Goal: Information Seeking & Learning: Learn about a topic

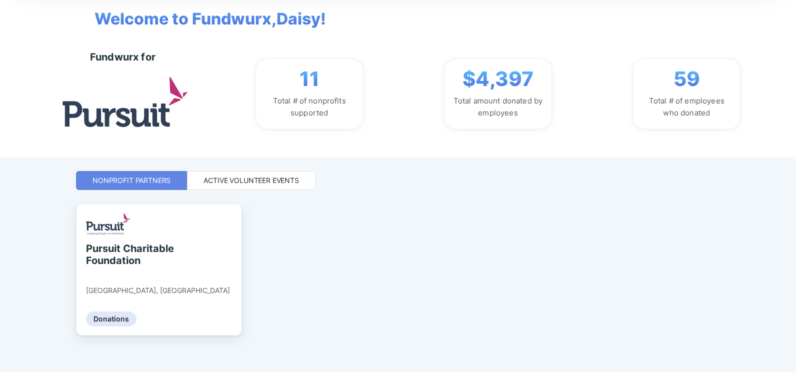
scroll to position [62, 0]
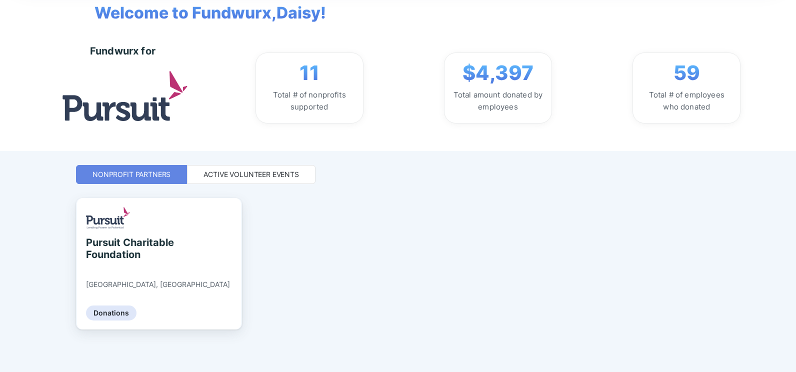
click at [260, 155] on div "Active Volunteer Events" at bounding box center [251, 174] width 128 height 19
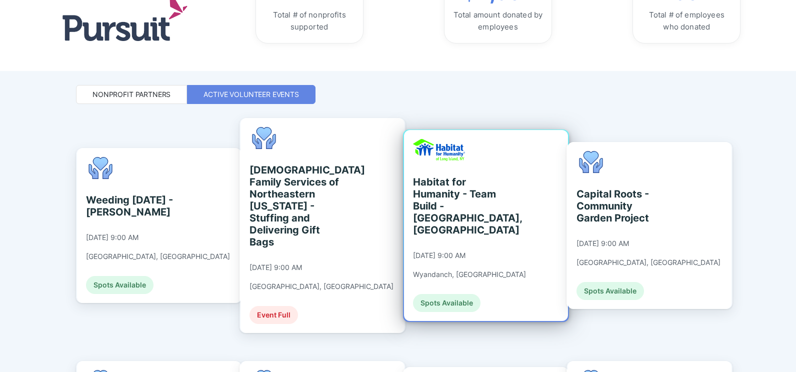
scroll to position [145, 0]
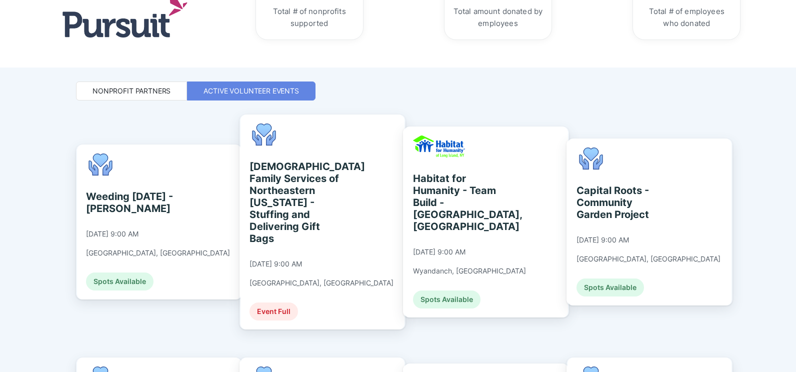
click at [25, 155] on div "Fundwurx for Pursuit Daisy DO Welcome to Fundwurx, [PERSON_NAME] ! Fundwurx for…" at bounding box center [398, 186] width 796 height 372
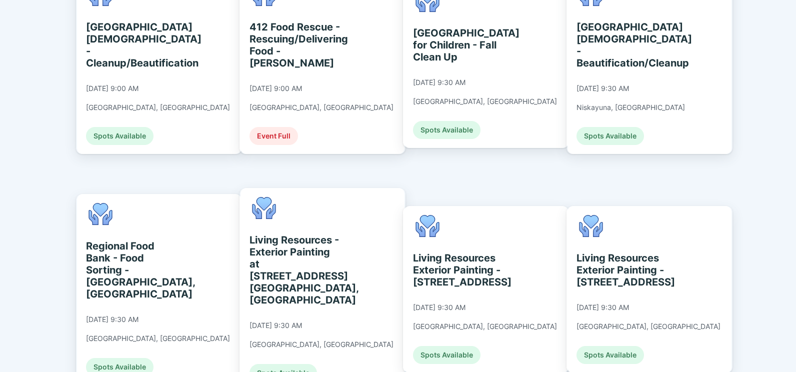
scroll to position [528, 0]
click at [47, 155] on div "Fundwurx for Pursuit Daisy DO Welcome to Fundwurx, [PERSON_NAME] ! Fundwurx for…" at bounding box center [398, 186] width 796 height 372
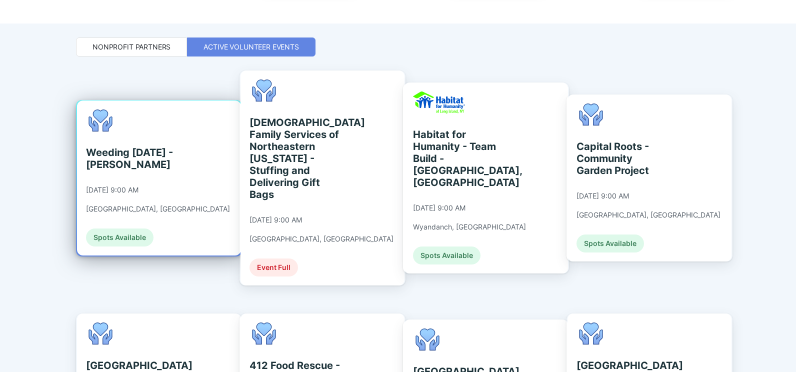
scroll to position [195, 0]
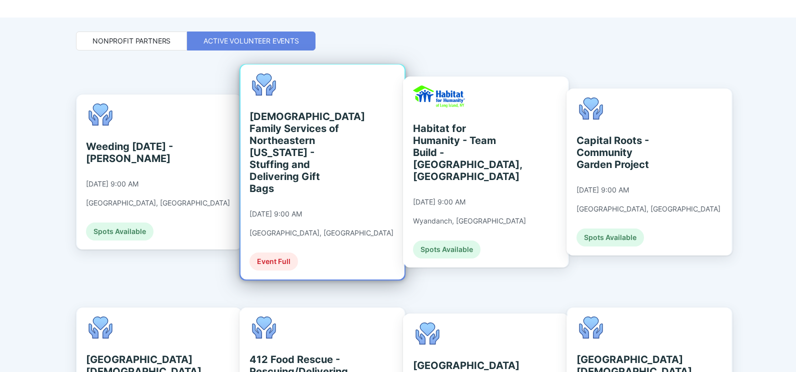
click at [275, 138] on div "[DEMOGRAPHIC_DATA] Family Services of Northeastern [US_STATE] - Stuffing and De…" at bounding box center [294, 152] width 91 height 84
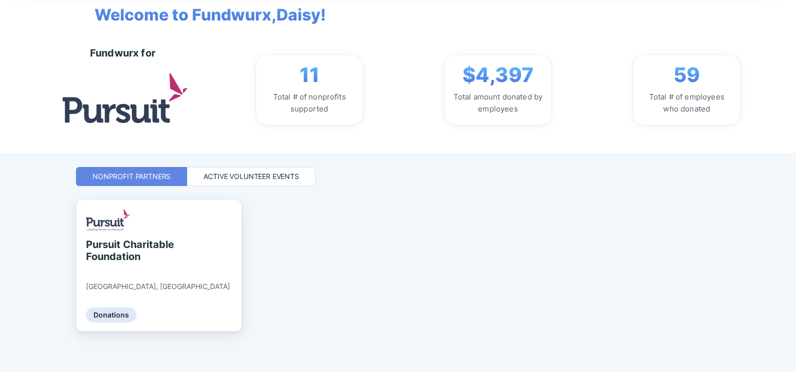
scroll to position [62, 0]
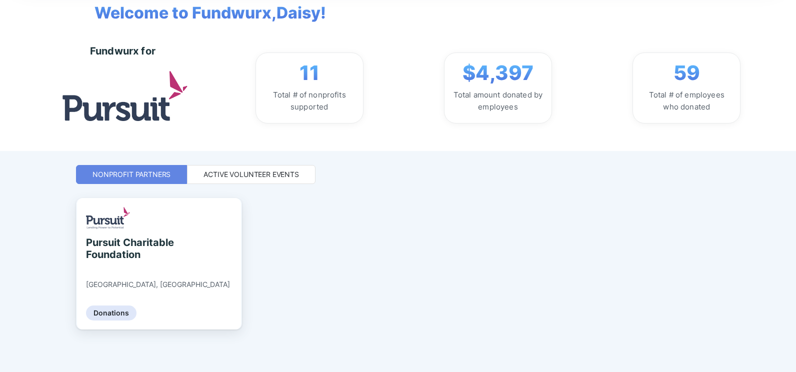
click at [290, 155] on div "Active Volunteer Events" at bounding box center [251, 174] width 128 height 19
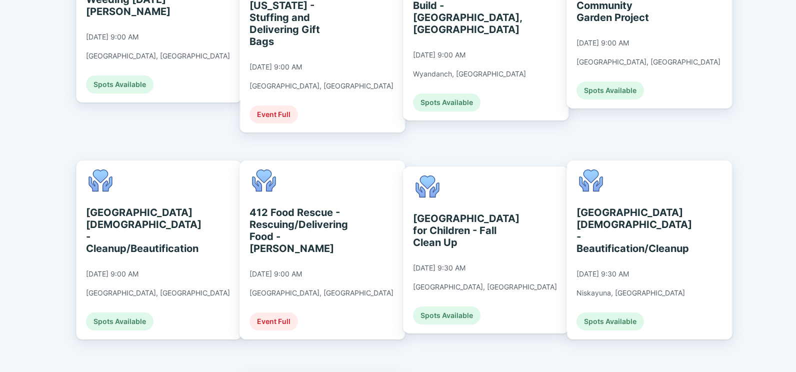
scroll to position [345, 0]
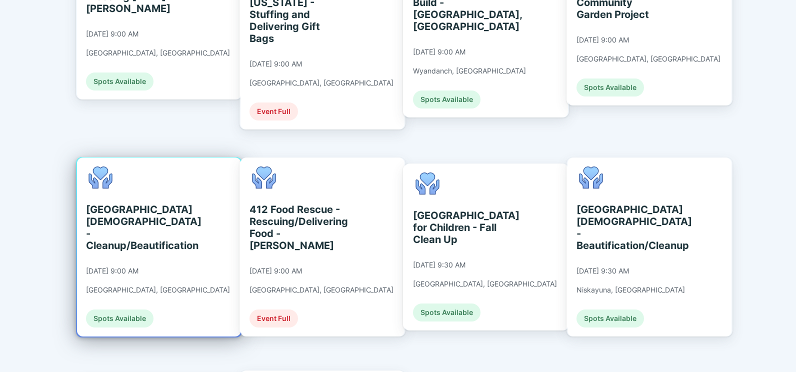
click at [110, 155] on div "[GEOGRAPHIC_DATA][DEMOGRAPHIC_DATA] - Cleanup/Beautification" at bounding box center [131, 227] width 91 height 48
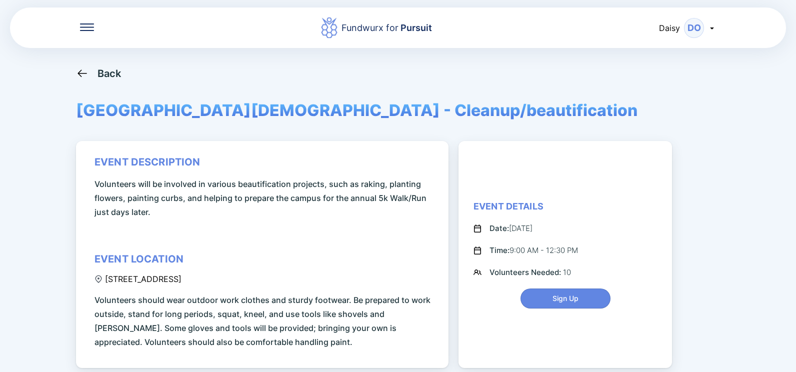
click at [86, 73] on icon at bounding box center [81, 72] width 9 height 7
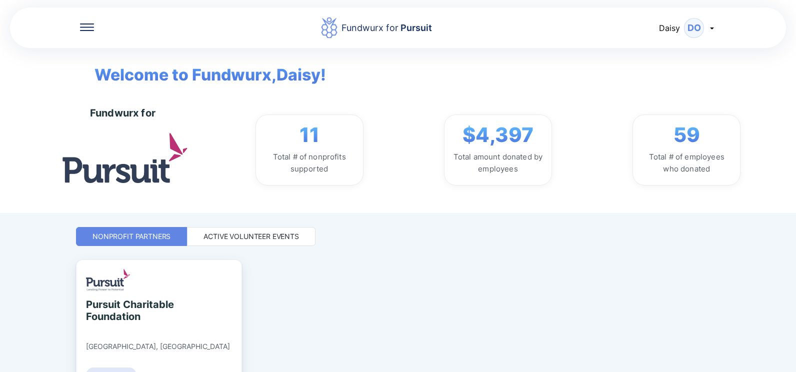
scroll to position [62, 0]
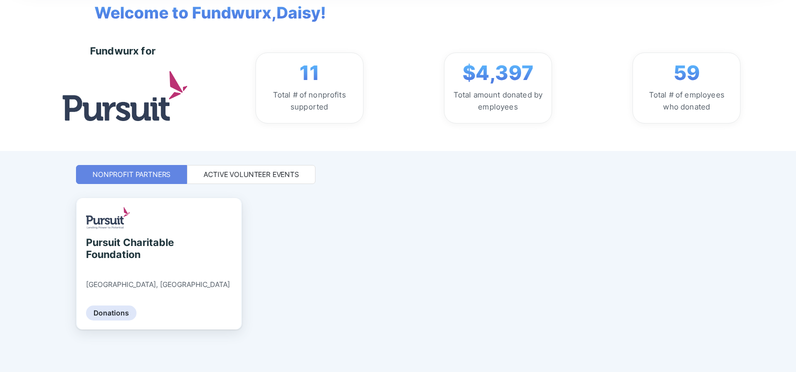
click at [254, 155] on div "Active Volunteer Events" at bounding box center [250, 174] width 95 height 10
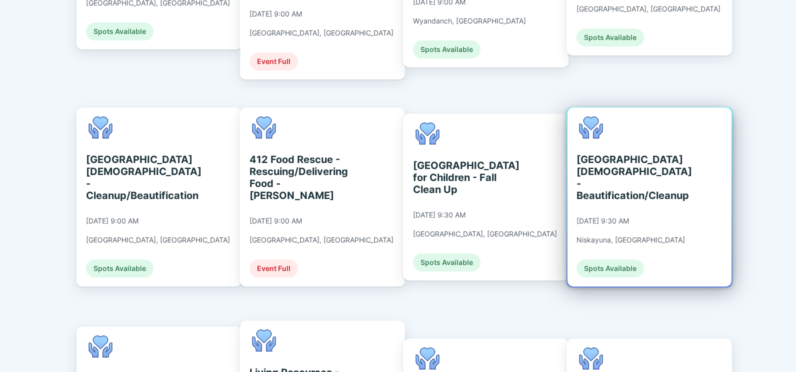
scroll to position [412, 0]
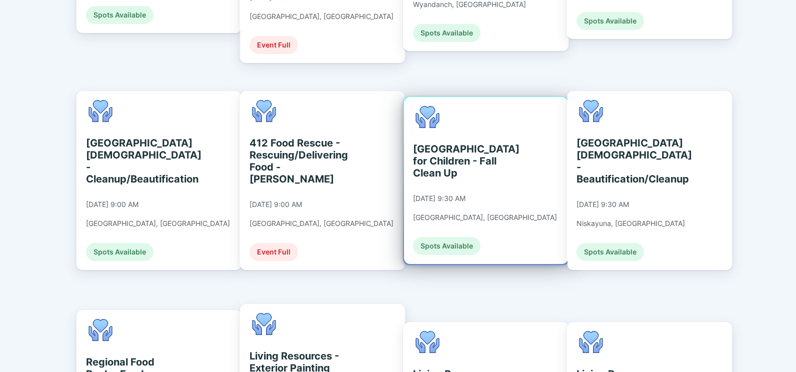
click at [394, 143] on div "[GEOGRAPHIC_DATA] for Children - Fall Clean Up" at bounding box center [458, 161] width 91 height 36
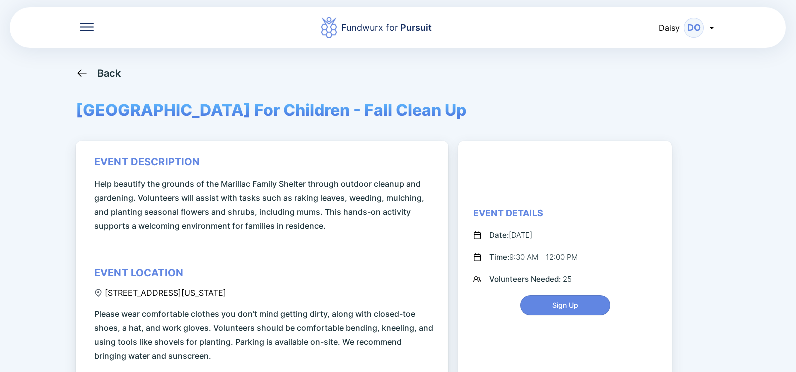
click at [102, 73] on div "Back" at bounding box center [109, 73] width 24 height 12
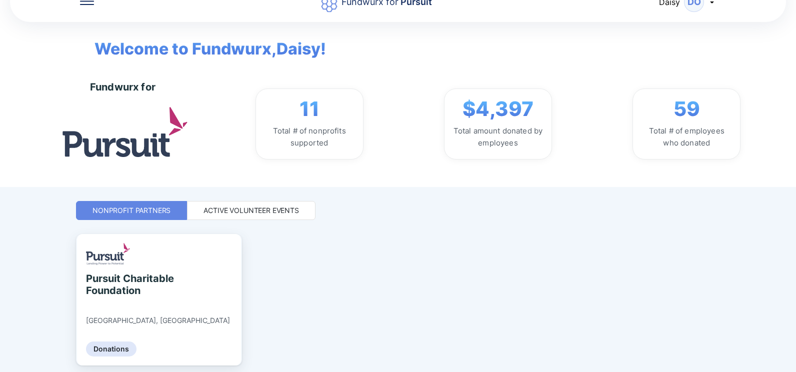
scroll to position [62, 0]
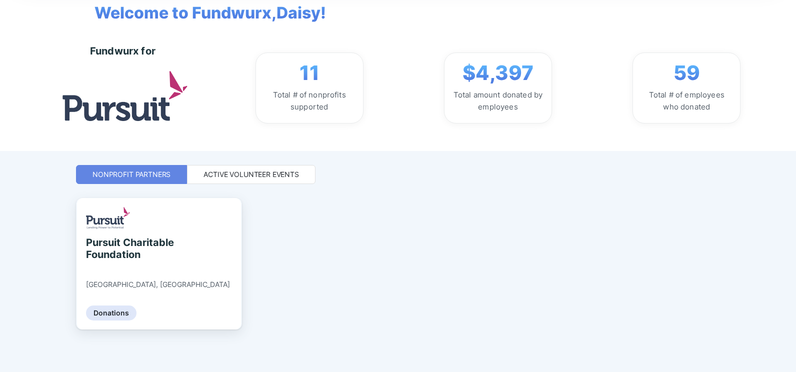
click at [284, 155] on div "Active Volunteer Events" at bounding box center [250, 174] width 95 height 10
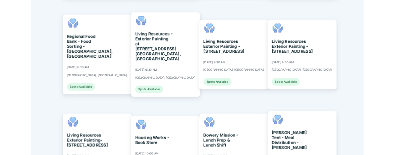
scroll to position [695, 0]
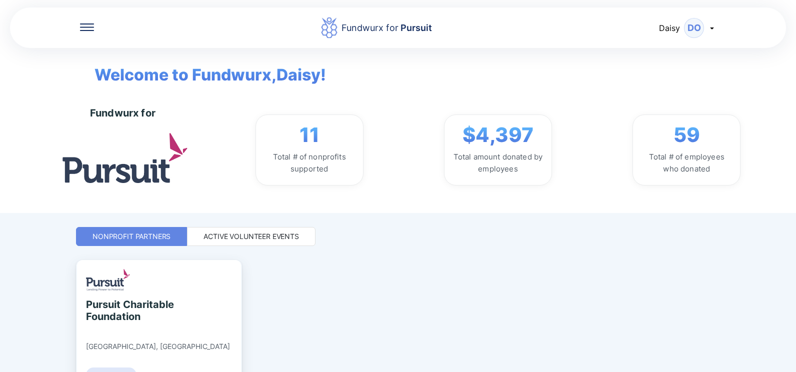
click at [288, 156] on div "Active Volunteer Events" at bounding box center [250, 236] width 95 height 10
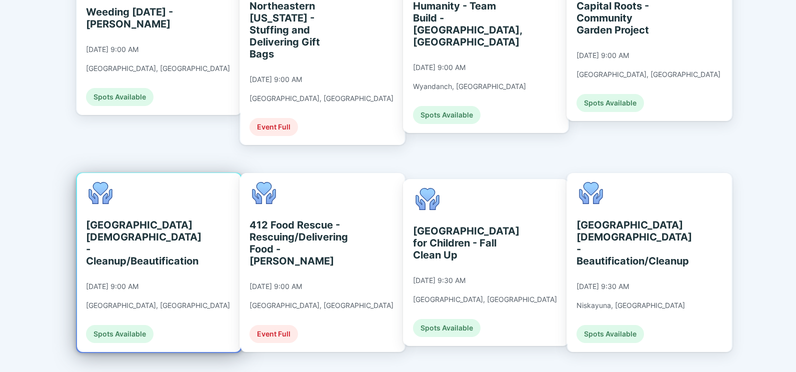
scroll to position [333, 0]
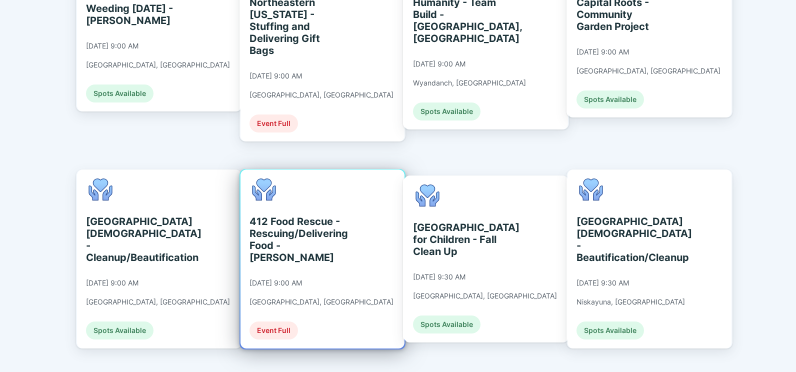
click at [286, 156] on div "412 Food Rescue - Rescuing/Delivering Food - [PERSON_NAME]" at bounding box center [294, 239] width 91 height 48
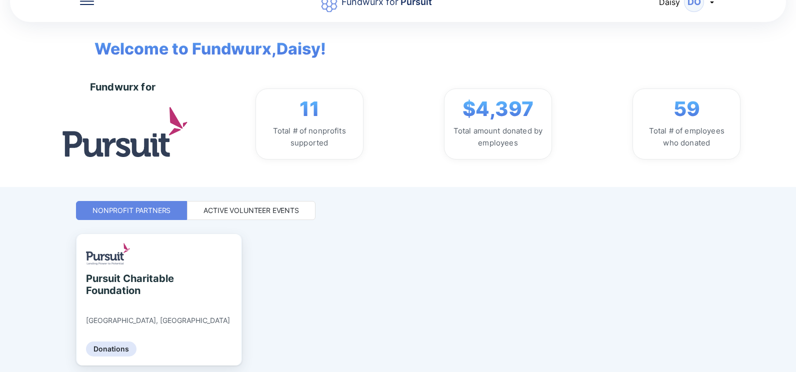
scroll to position [33, 0]
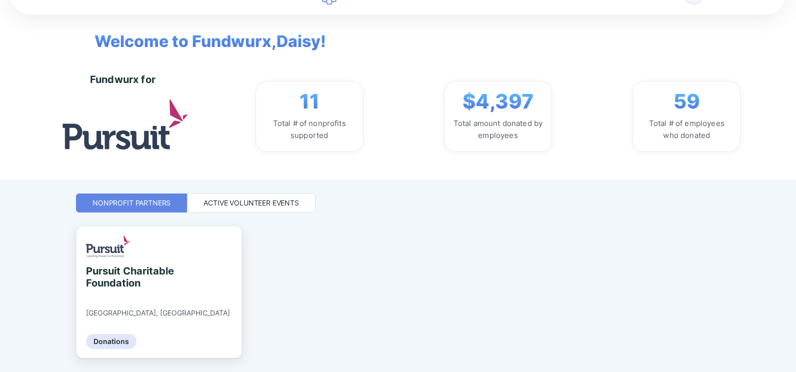
click at [267, 156] on div "Active Volunteer Events" at bounding box center [251, 202] width 128 height 19
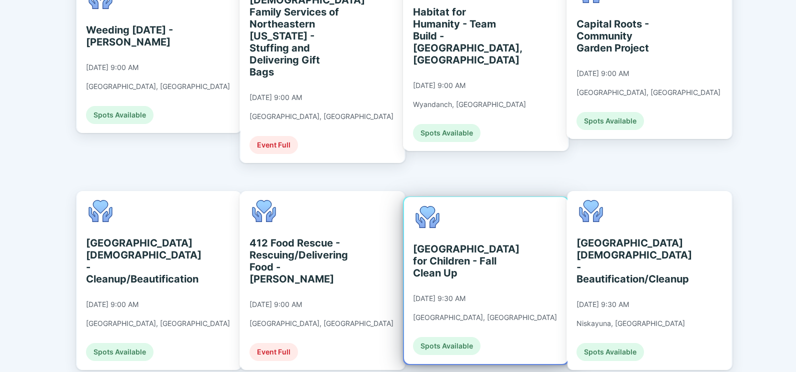
scroll to position [316, 0]
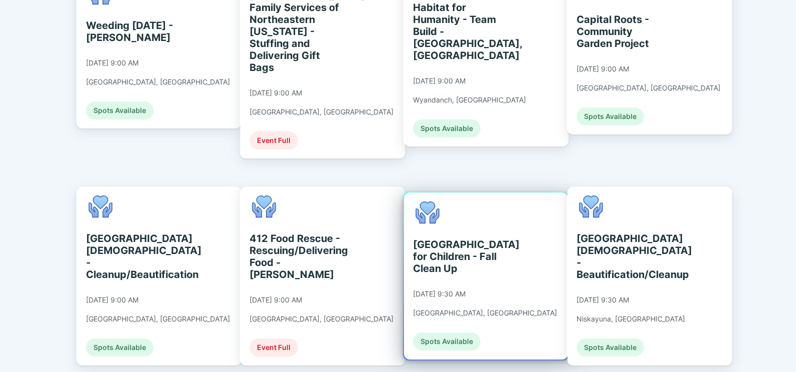
click at [395, 156] on div "[GEOGRAPHIC_DATA] for Children - Fall Clean Up" at bounding box center [458, 256] width 91 height 36
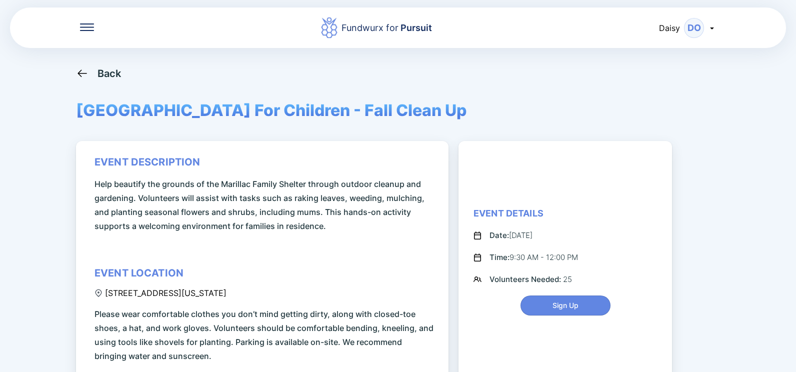
click at [107, 68] on div "Back" at bounding box center [109, 73] width 24 height 12
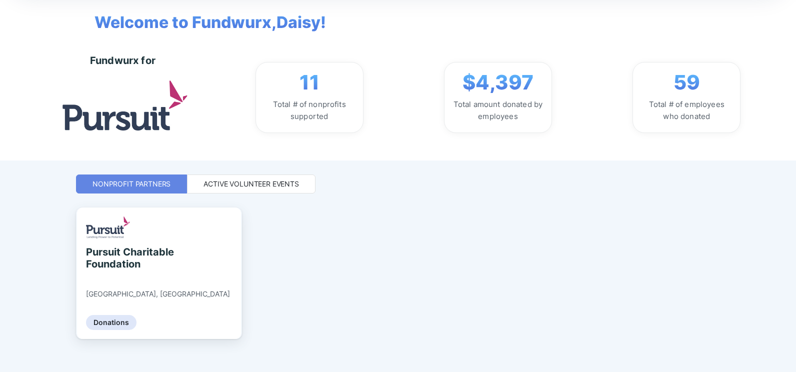
scroll to position [62, 0]
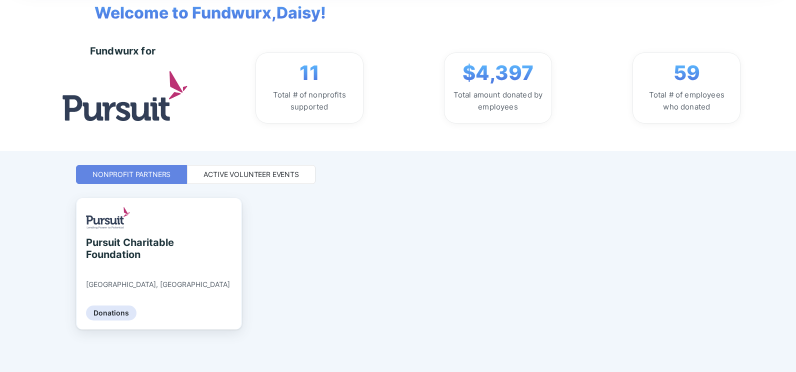
click at [263, 156] on div "Active Volunteer Events" at bounding box center [250, 174] width 95 height 10
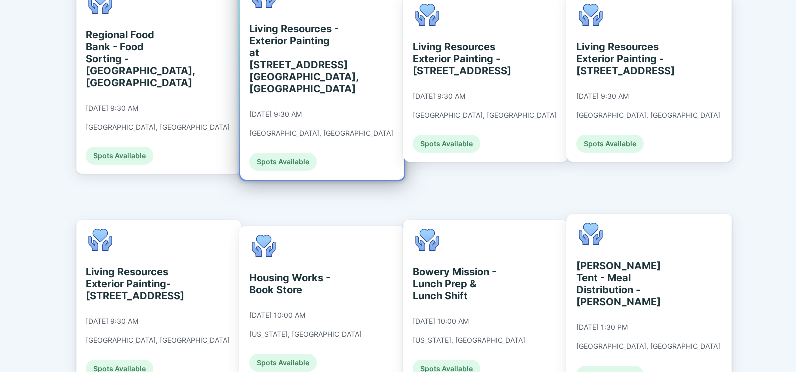
scroll to position [745, 0]
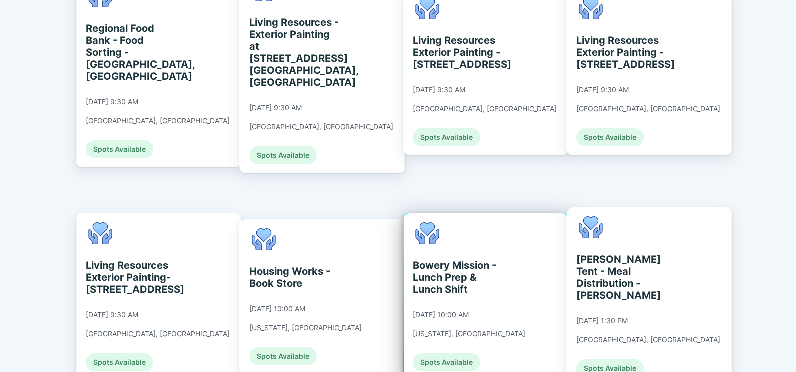
click at [395, 156] on div "Bowery Mission - Lunch Prep & Lunch Shift" at bounding box center [458, 277] width 91 height 36
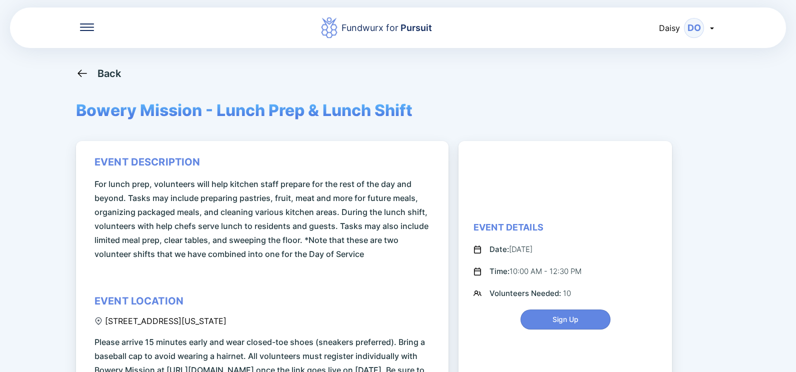
click at [110, 75] on div "Back" at bounding box center [109, 73] width 24 height 12
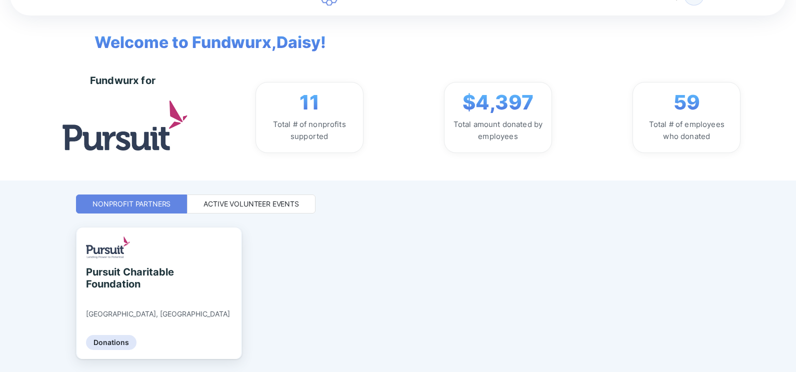
scroll to position [62, 0]
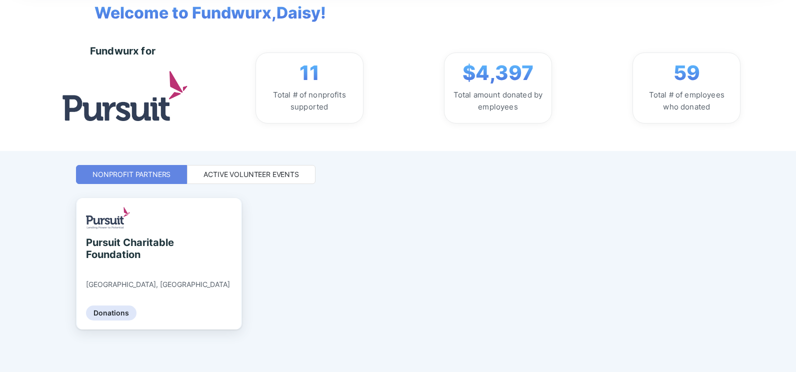
click at [286, 156] on div "Active Volunteer Events" at bounding box center [251, 174] width 128 height 19
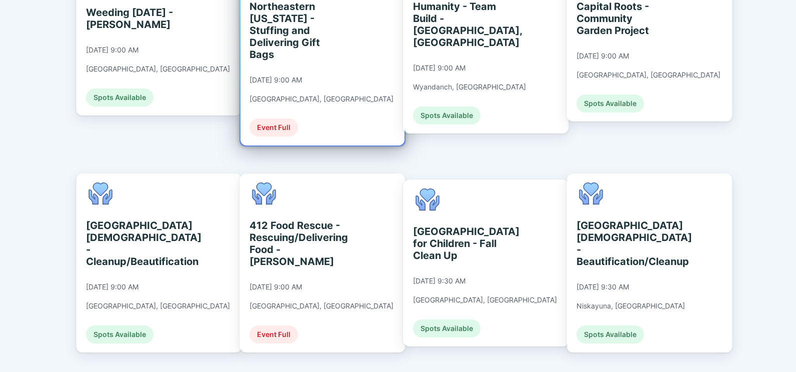
scroll to position [345, 0]
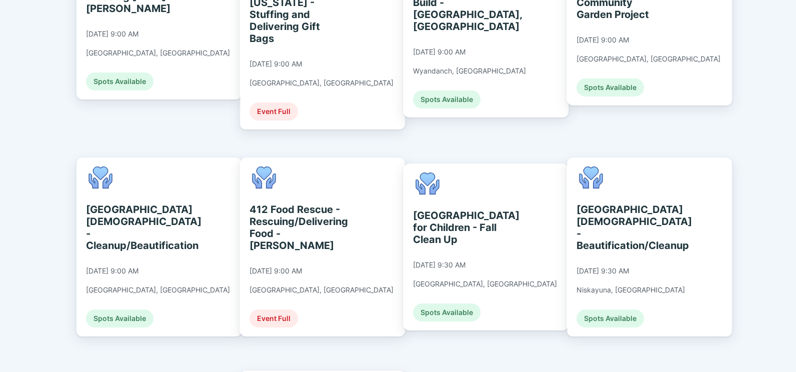
click at [57, 156] on div "Fundwurx for Pursuit Daisy DO Welcome to Fundwurx, [PERSON_NAME] ! Fundwurx for…" at bounding box center [398, 186] width 796 height 372
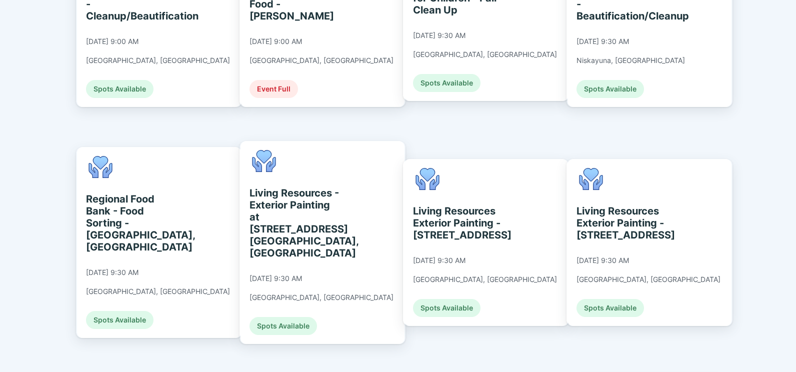
scroll to position [578, 0]
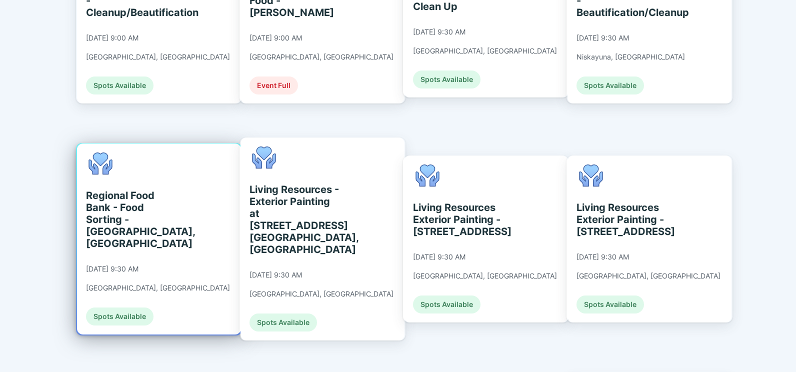
click at [126, 156] on div "Regional Food Bank - Food Sorting - [GEOGRAPHIC_DATA], [GEOGRAPHIC_DATA]" at bounding box center [131, 219] width 91 height 60
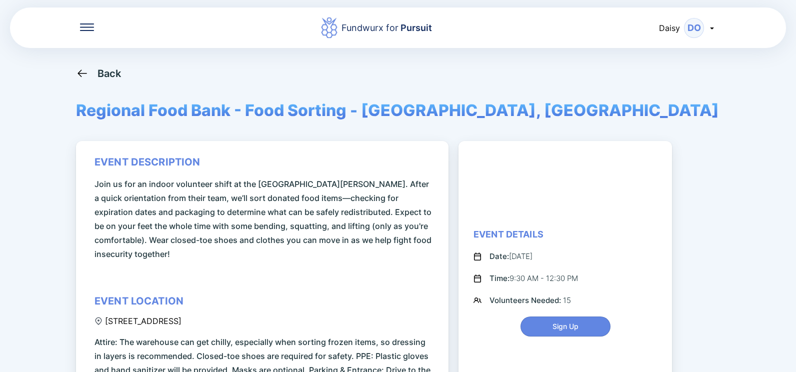
click at [111, 74] on div "Back" at bounding box center [109, 73] width 24 height 12
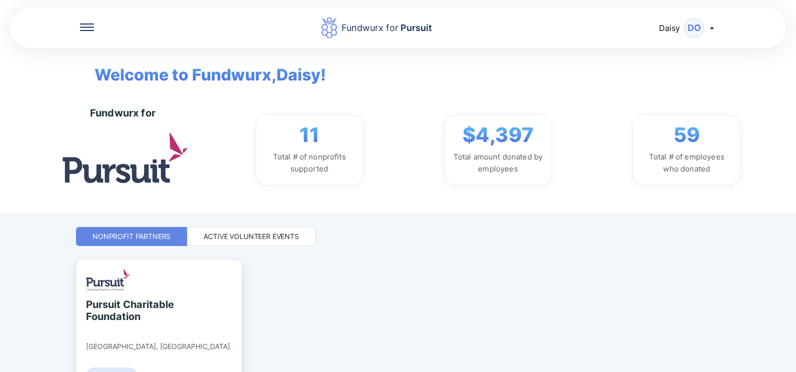
click at [211, 156] on div "Active Volunteer Events" at bounding box center [250, 236] width 95 height 10
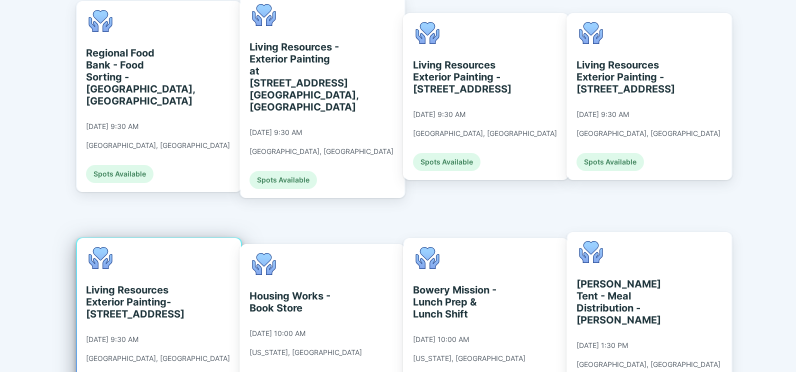
scroll to position [716, 0]
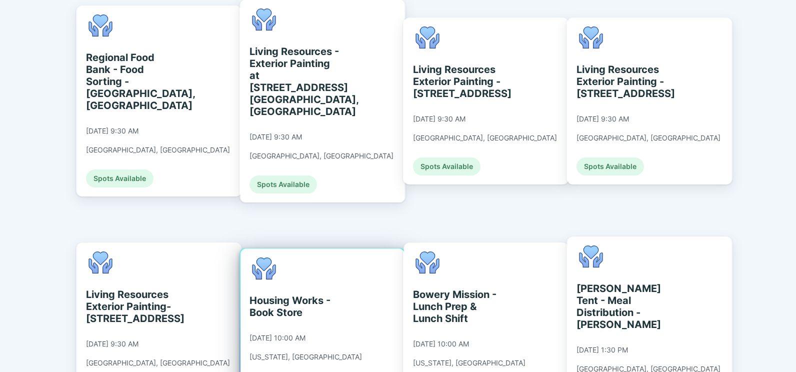
click at [267, 156] on div "Housing Works - Book Store" at bounding box center [294, 306] width 91 height 24
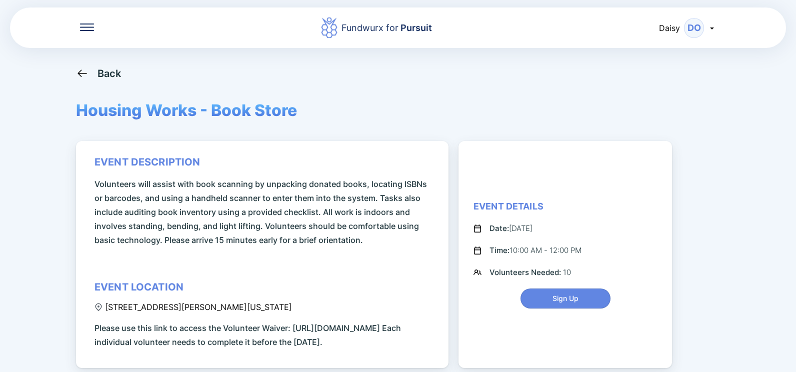
click at [104, 76] on div "Back" at bounding box center [109, 73] width 24 height 12
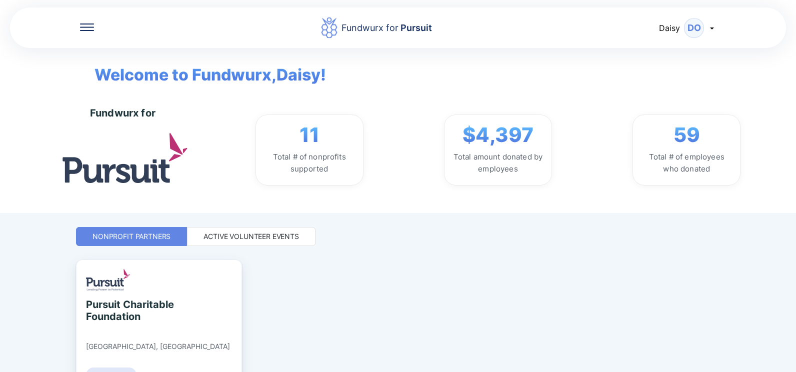
click at [233, 156] on div "Active Volunteer Events" at bounding box center [250, 236] width 95 height 10
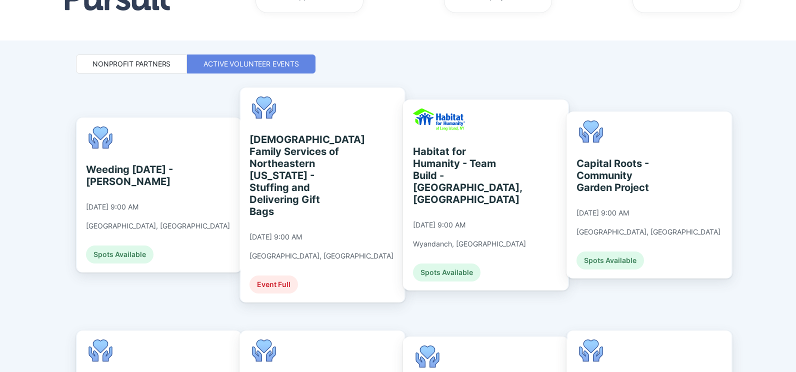
scroll to position [169, 0]
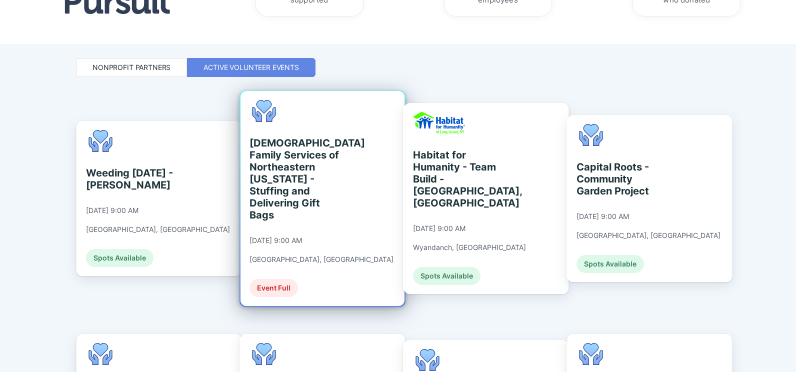
click at [297, 156] on div "[DEMOGRAPHIC_DATA] Family Services of Northeastern [US_STATE] - Stuffing and De…" at bounding box center [294, 179] width 91 height 84
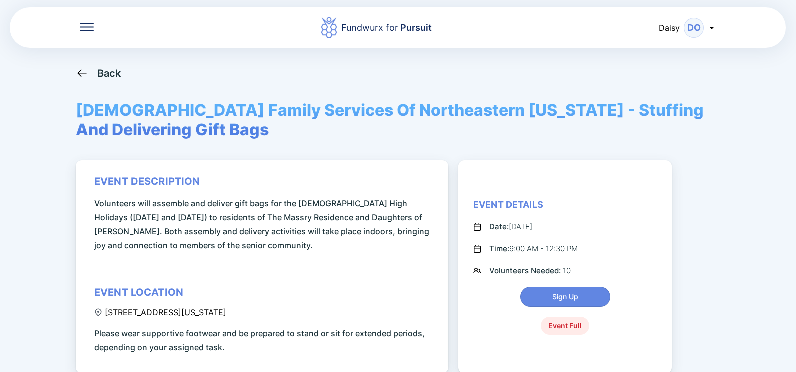
click at [106, 70] on div "Back" at bounding box center [109, 73] width 24 height 12
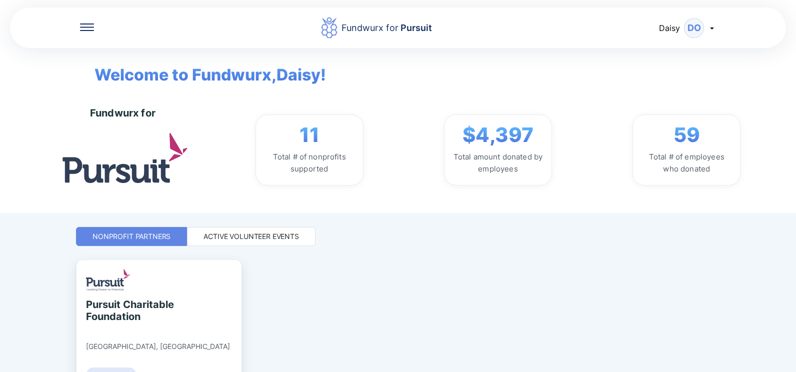
click at [269, 156] on div "Active Volunteer Events" at bounding box center [250, 236] width 95 height 10
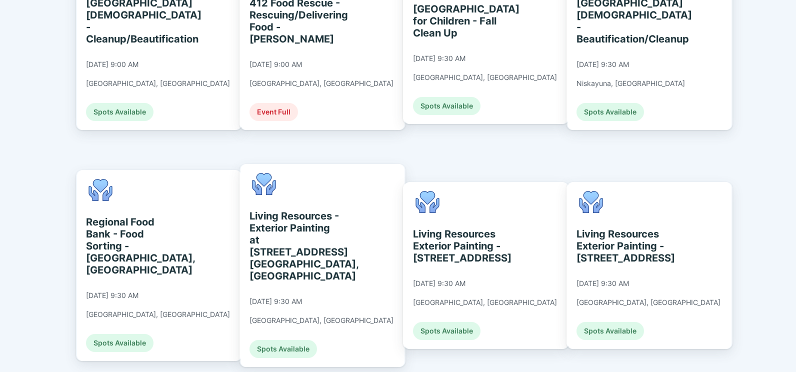
scroll to position [566, 0]
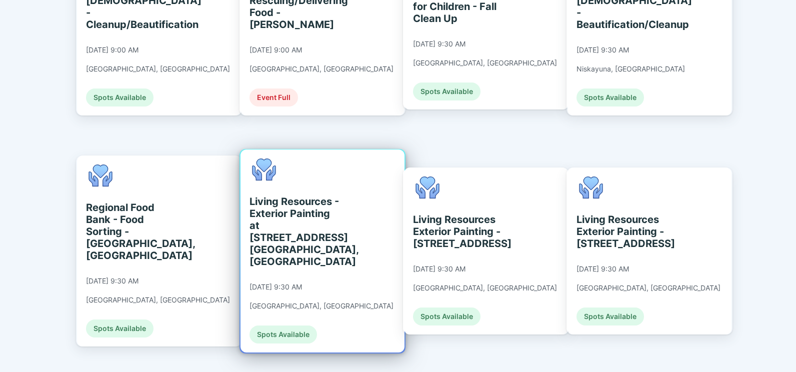
click at [285, 156] on div "Living Resources - Exterior Painting at [STREET_ADDRESS] [GEOGRAPHIC_DATA], [GE…" at bounding box center [294, 231] width 91 height 72
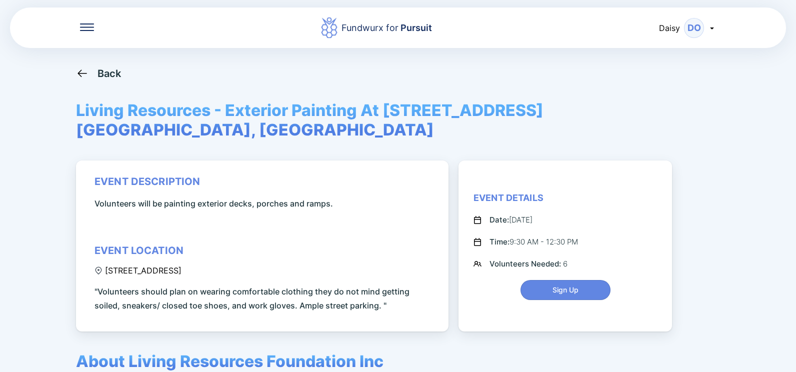
click at [111, 73] on div "Back" at bounding box center [109, 73] width 24 height 12
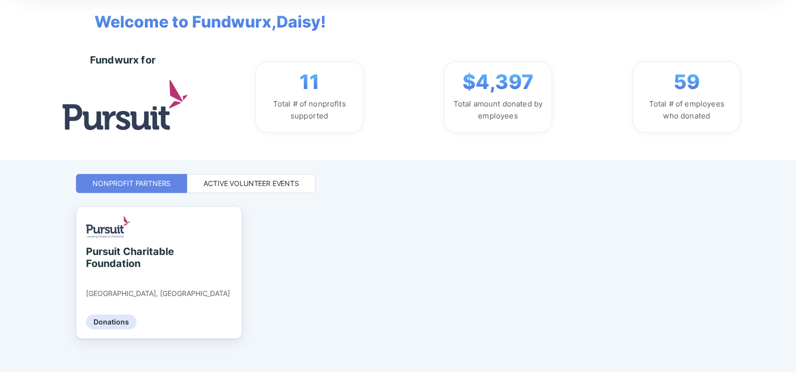
scroll to position [62, 0]
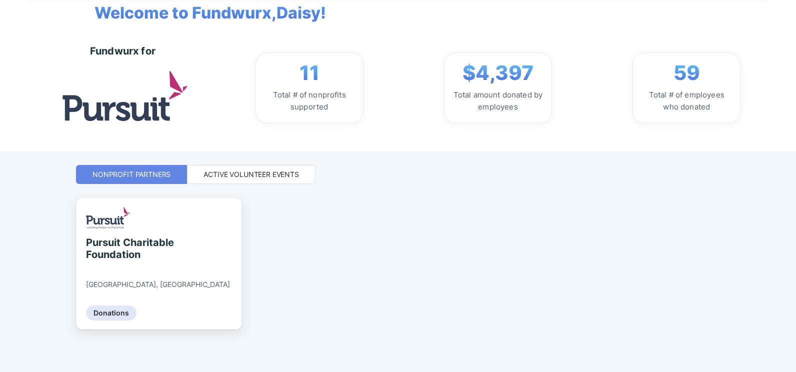
click at [267, 156] on div "Active Volunteer Events" at bounding box center [250, 174] width 95 height 10
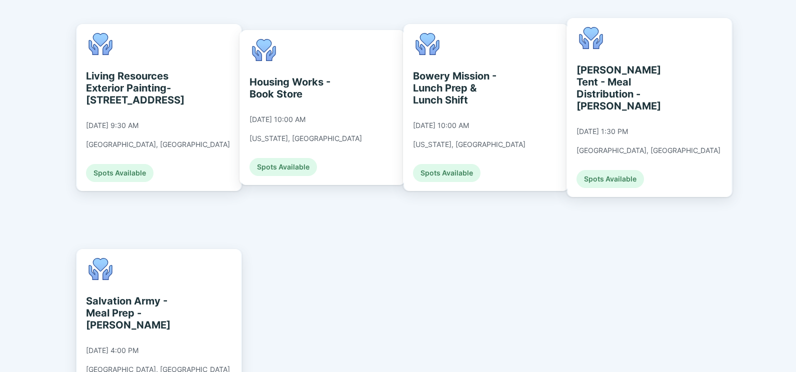
scroll to position [961, 0]
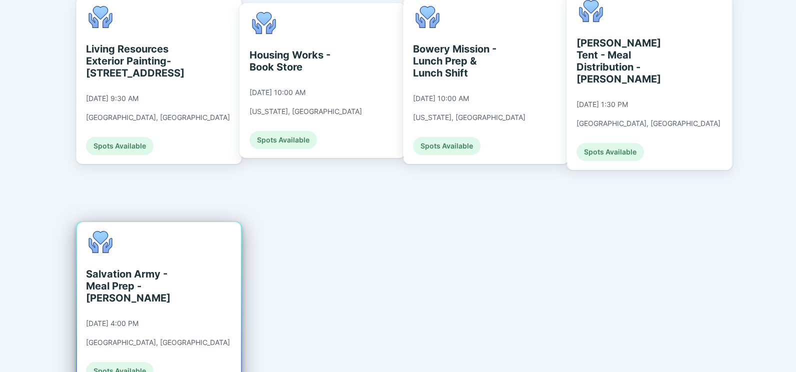
click at [123, 156] on div "Salvation Army - Meal Prep - [PERSON_NAME]" at bounding box center [131, 286] width 91 height 36
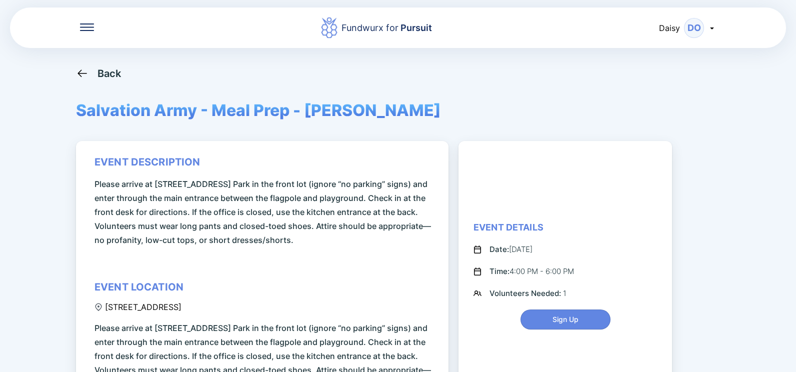
click at [111, 70] on div "Back" at bounding box center [109, 73] width 24 height 12
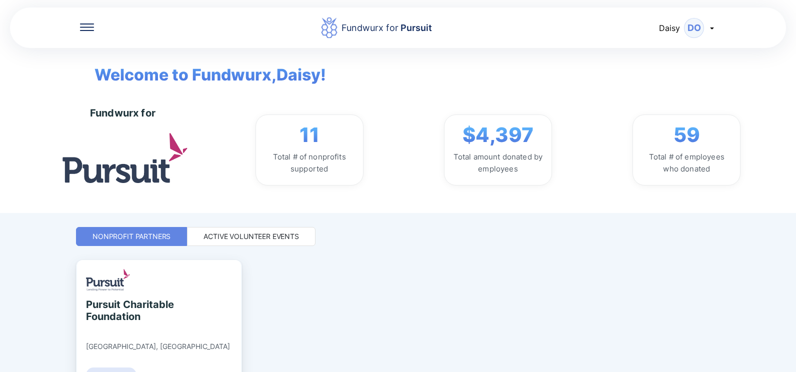
click at [213, 156] on div "Active Volunteer Events" at bounding box center [250, 236] width 95 height 10
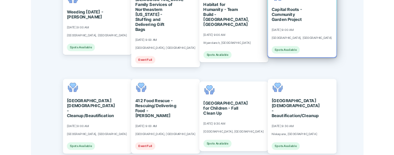
scroll to position [300, 0]
